Goal: Task Accomplishment & Management: Manage account settings

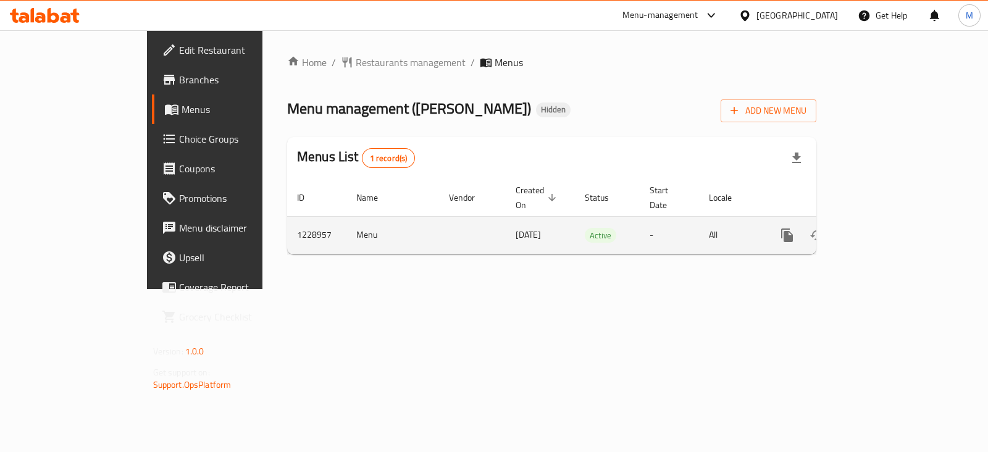
click at [883, 228] on icon "enhanced table" at bounding box center [876, 235] width 15 height 15
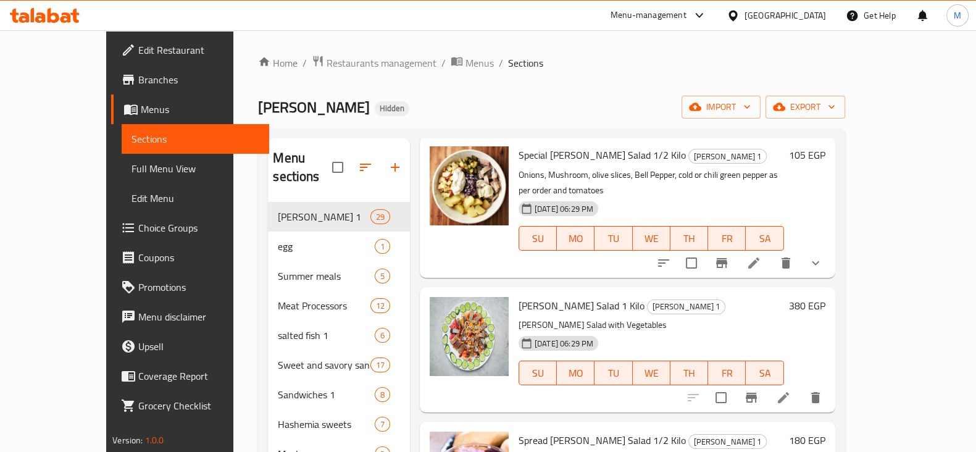
scroll to position [1003, 0]
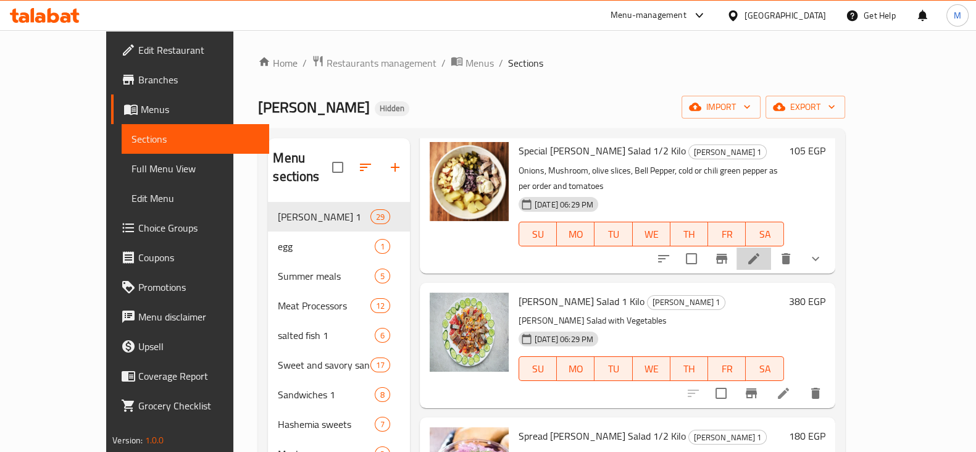
click at [771, 248] on li at bounding box center [754, 259] width 35 height 22
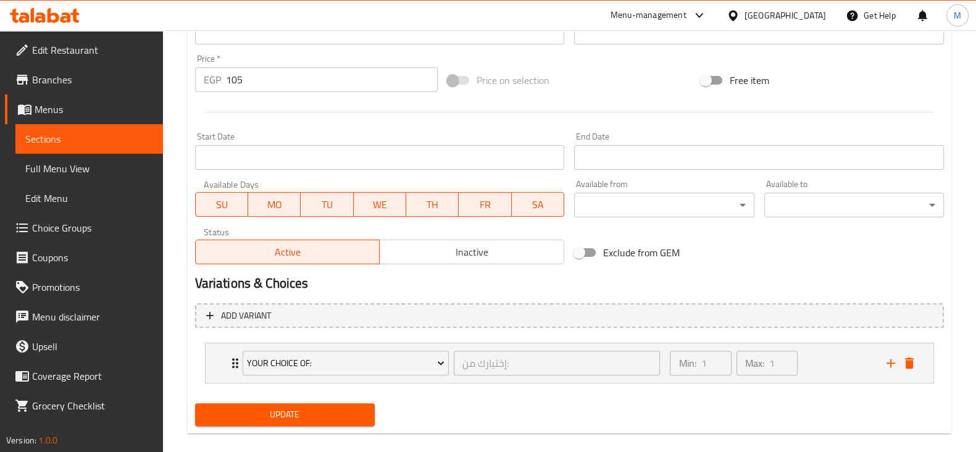
scroll to position [458, 0]
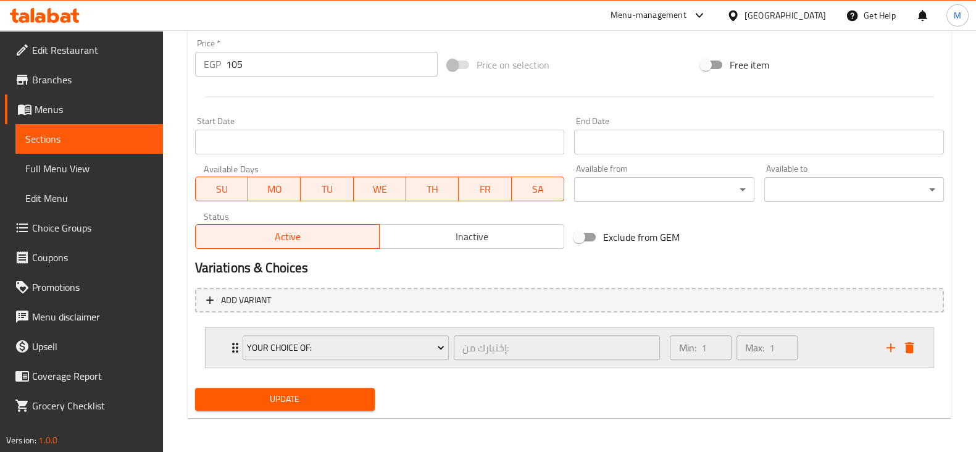
click at [235, 345] on div "Your Choice Of: إختيارك من: ​" at bounding box center [451, 348] width 433 height 40
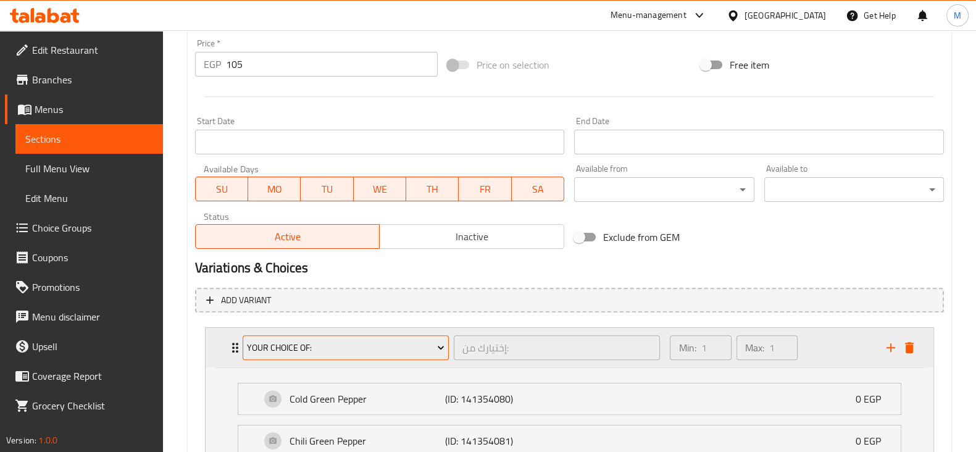
click at [382, 345] on span "Your Choice Of:" at bounding box center [346, 347] width 198 height 15
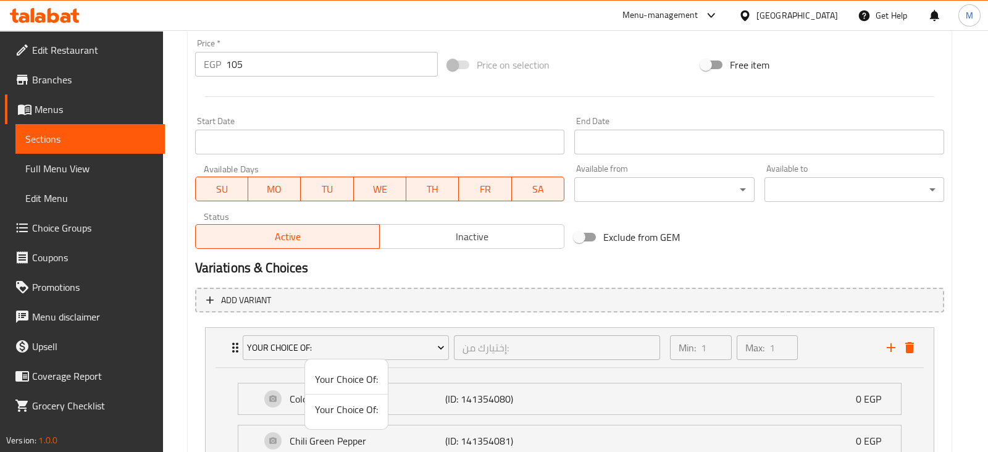
click at [320, 414] on span "Your Choice Of:" at bounding box center [346, 409] width 63 height 15
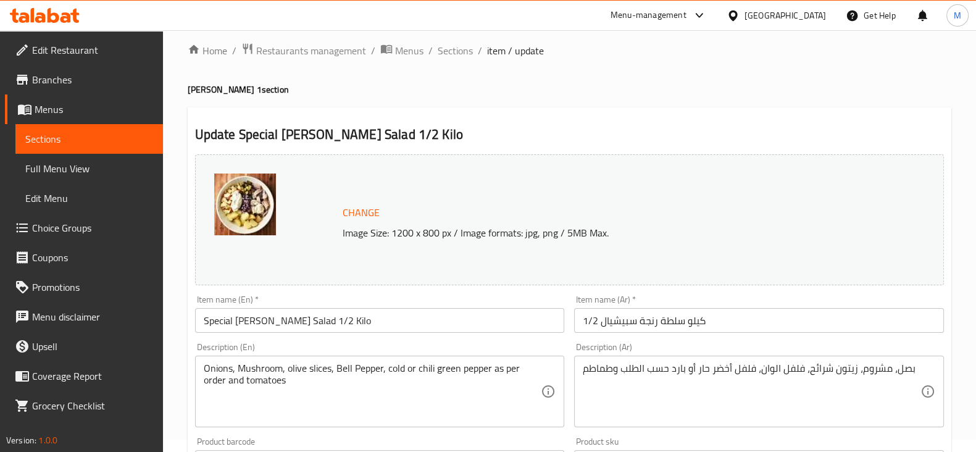
scroll to position [0, 0]
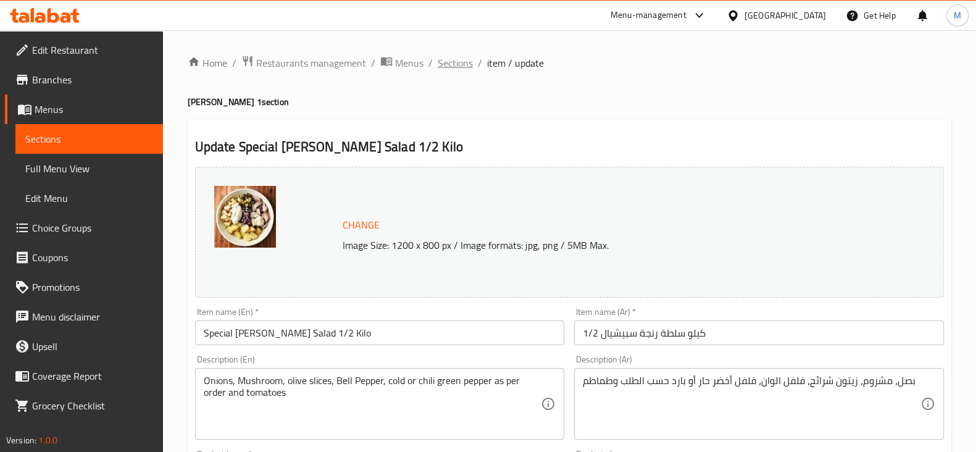
click at [464, 61] on span "Sections" at bounding box center [455, 63] width 35 height 15
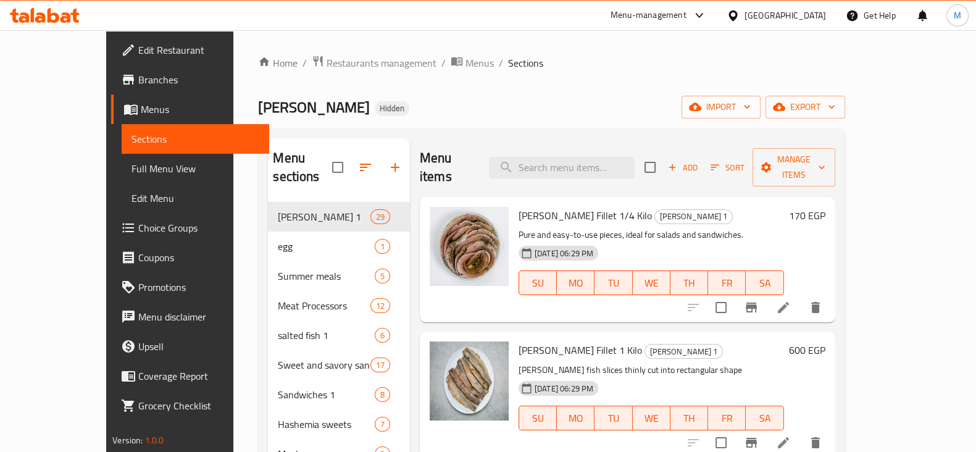
click at [426, 88] on div "Home / Restaurants management / Menus / Sections Serga Alhashemya Hidden import…" at bounding box center [551, 447] width 587 height 784
